Goal: Information Seeking & Learning: Check status

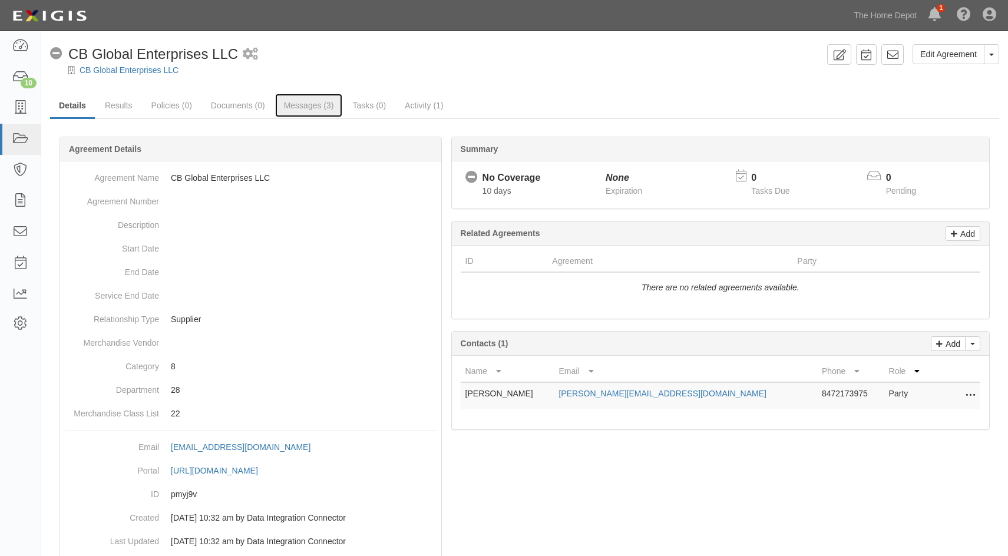
click at [286, 105] on link "Messages (3)" at bounding box center [309, 106] width 68 height 24
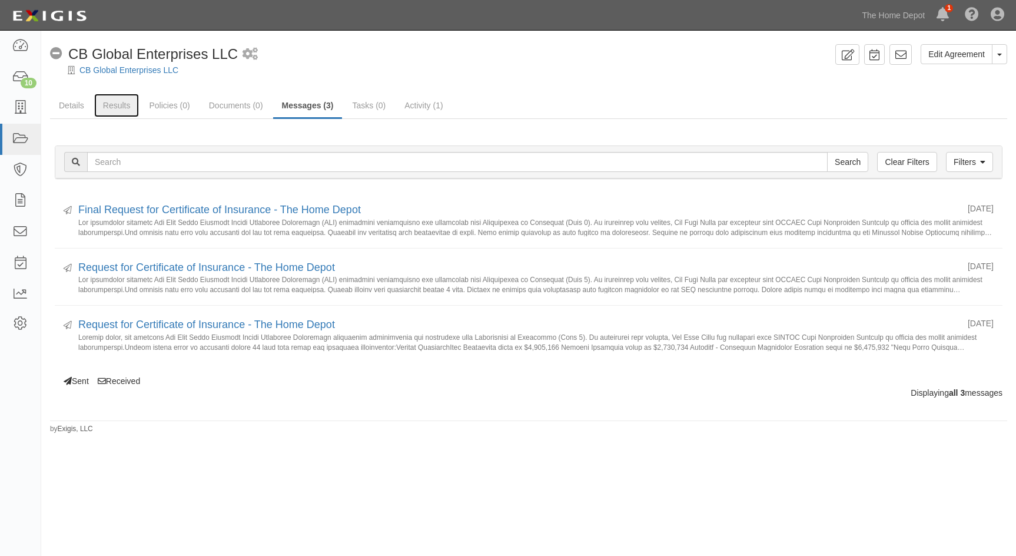
click at [121, 108] on link "Results" at bounding box center [116, 106] width 45 height 24
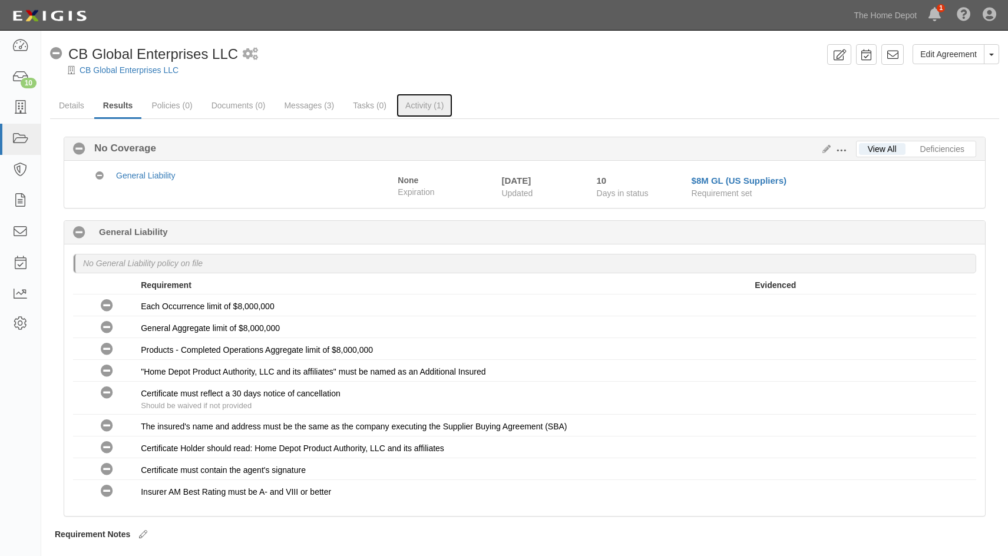
click at [416, 108] on link "Activity (1)" at bounding box center [424, 106] width 56 height 24
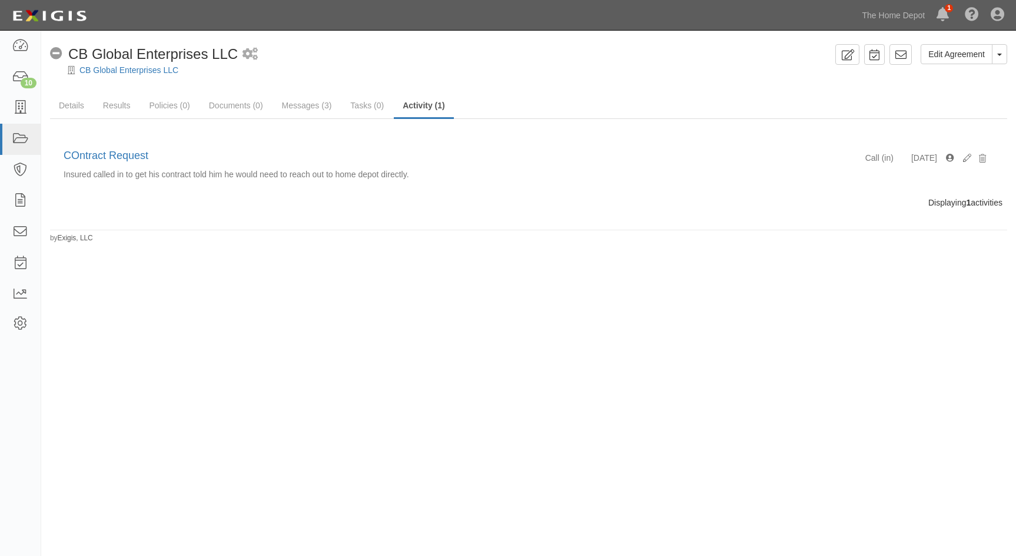
click at [170, 175] on p "Insured called in to get his contract told him he would need to reach out to ho…" at bounding box center [529, 174] width 930 height 12
click at [296, 101] on link "Messages (3)" at bounding box center [307, 106] width 68 height 24
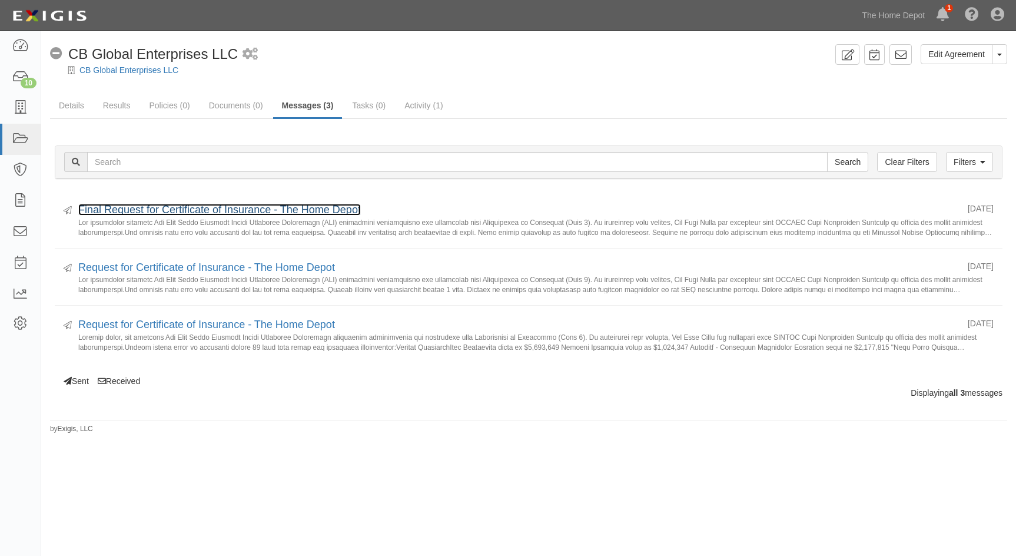
click at [247, 211] on link "Final Request for Certificate of Insurance - The Home Depot" at bounding box center [219, 210] width 283 height 12
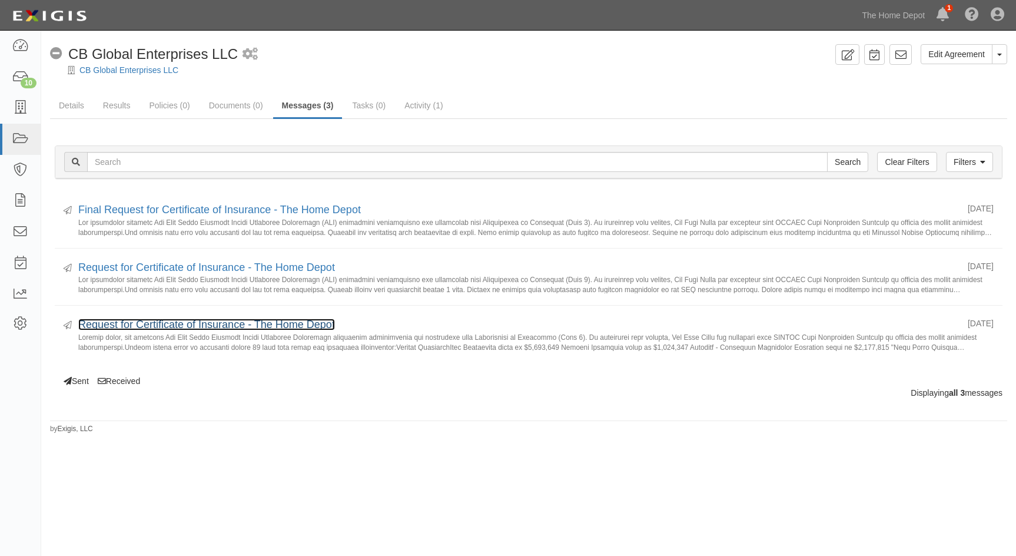
click at [206, 327] on link "Request for Certificate of Insurance - The Home Depot" at bounding box center [206, 325] width 257 height 12
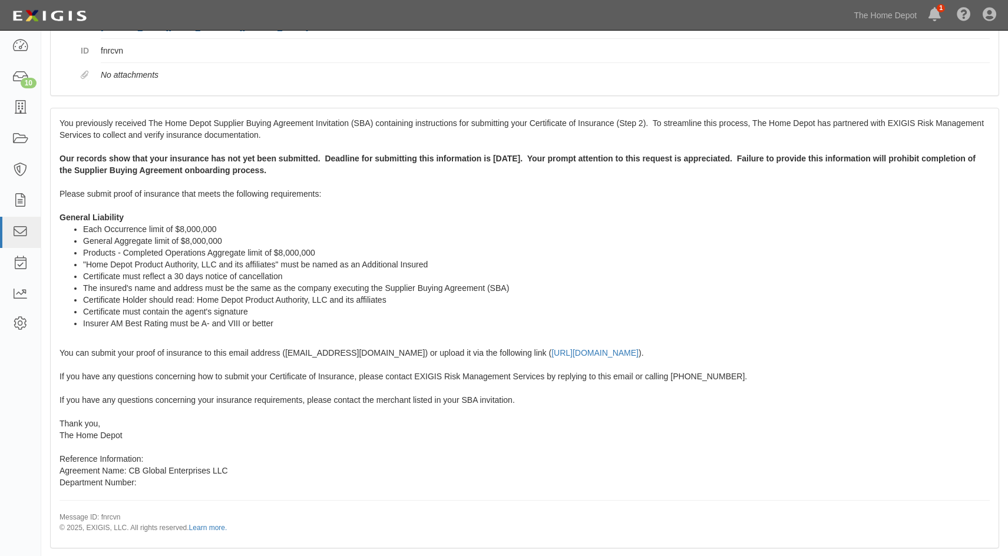
scroll to position [160, 0]
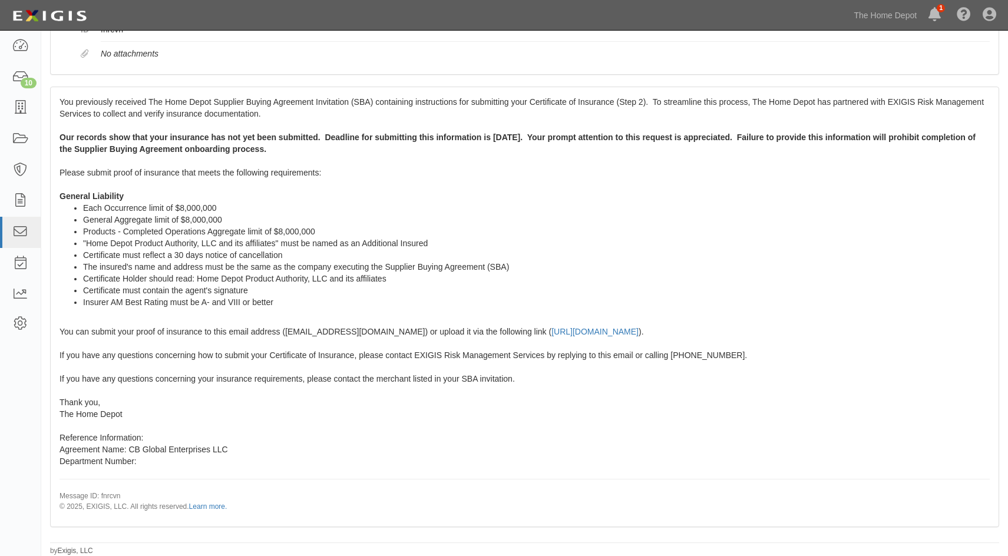
click at [528, 206] on li "Each Occurrence limit of $8,000,000" at bounding box center [536, 208] width 906 height 12
